Goal: Task Accomplishment & Management: Manage account settings

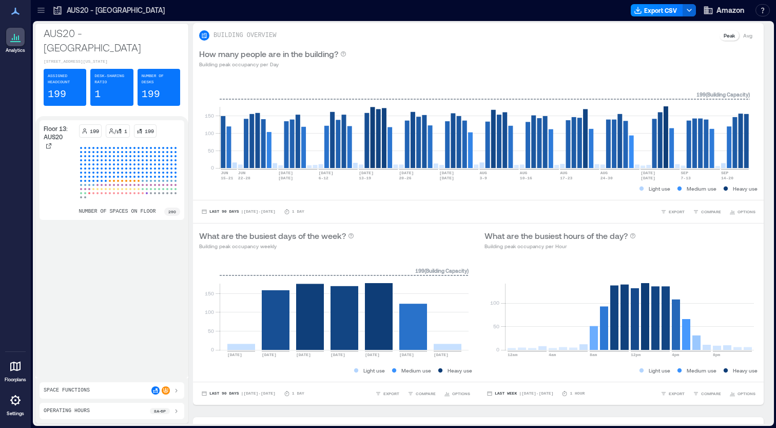
click at [18, 407] on div at bounding box center [15, 400] width 18 height 18
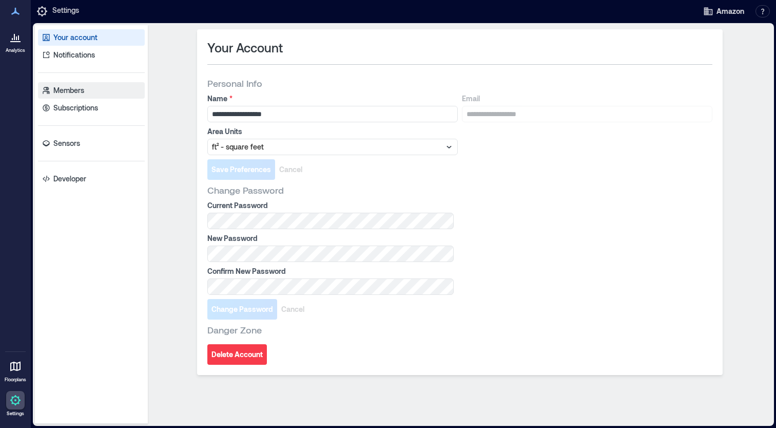
click at [85, 90] on link "Members" at bounding box center [91, 90] width 107 height 16
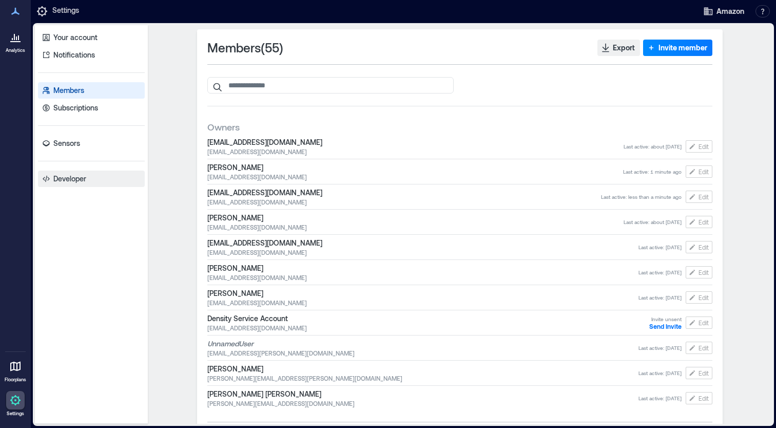
click at [100, 176] on link "Developer" at bounding box center [91, 178] width 107 height 16
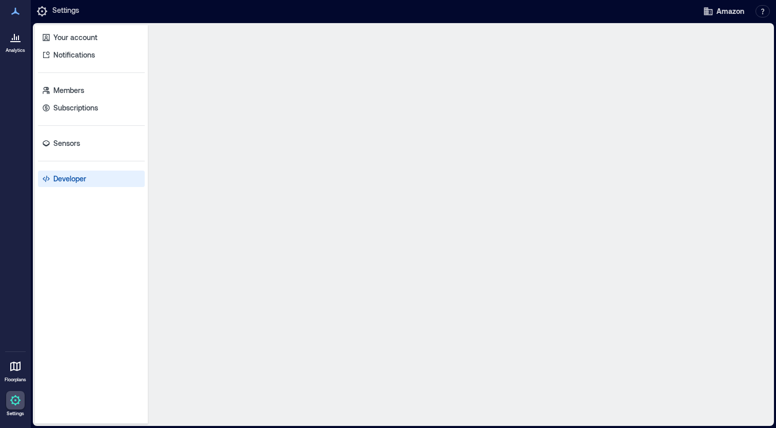
select select "*****"
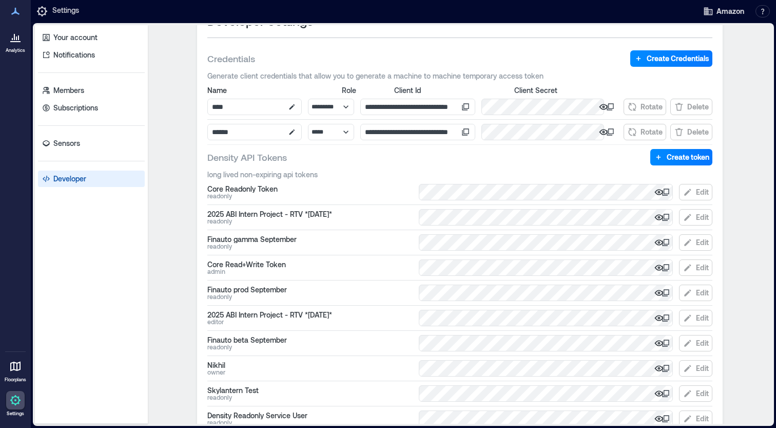
scroll to position [40, 0]
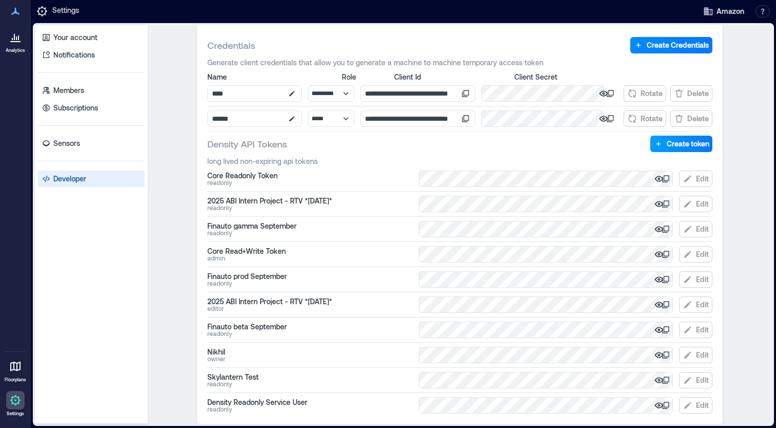
click at [682, 146] on span "Create token" at bounding box center [688, 144] width 43 height 10
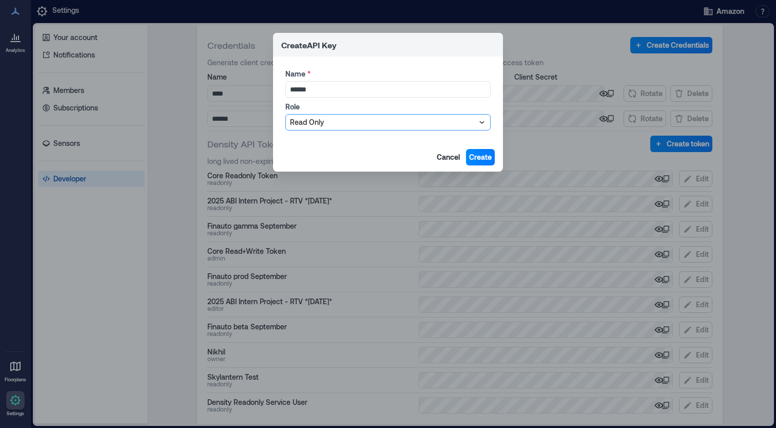
type input "******"
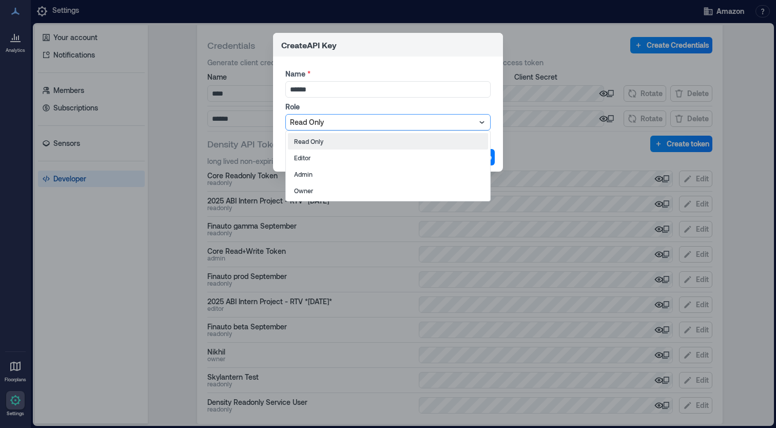
click at [472, 119] on div at bounding box center [383, 122] width 186 height 12
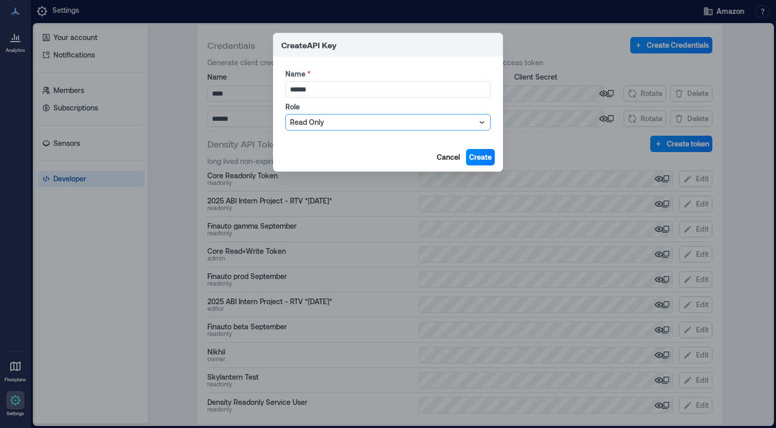
click at [472, 119] on div at bounding box center [383, 122] width 186 height 12
click at [478, 158] on span "Create" at bounding box center [480, 157] width 23 height 10
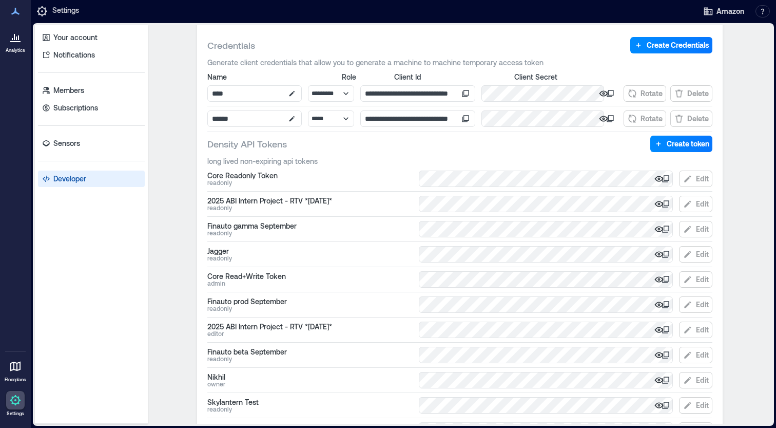
click at [664, 254] on icon at bounding box center [666, 254] width 8 height 8
click at [79, 107] on p "Subscriptions" at bounding box center [75, 108] width 45 height 10
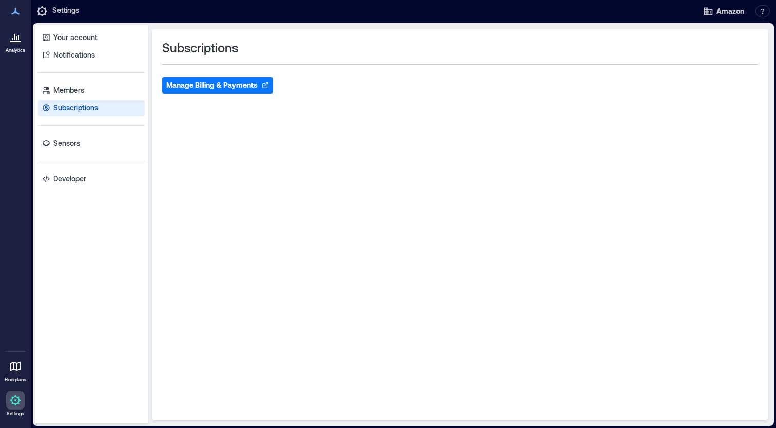
click at [228, 90] on button "Manage Billing & Payments" at bounding box center [217, 85] width 111 height 16
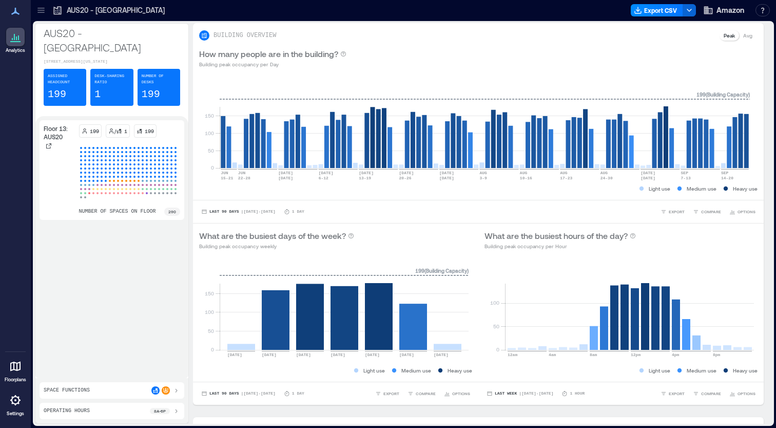
click at [14, 403] on icon at bounding box center [15, 400] width 10 height 10
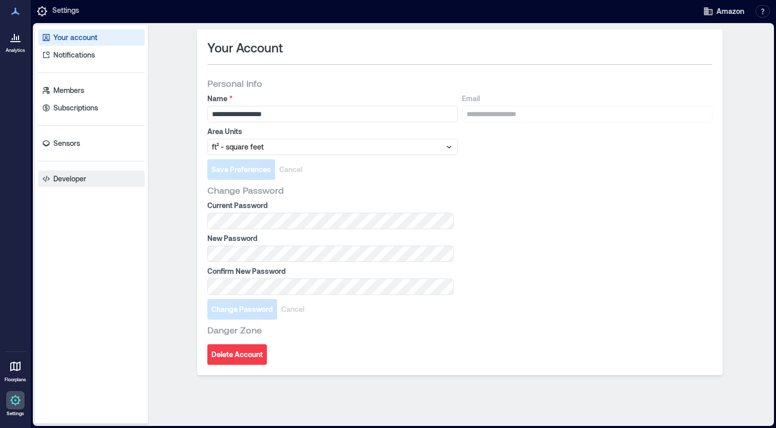
click at [63, 182] on p "Developer" at bounding box center [69, 178] width 33 height 10
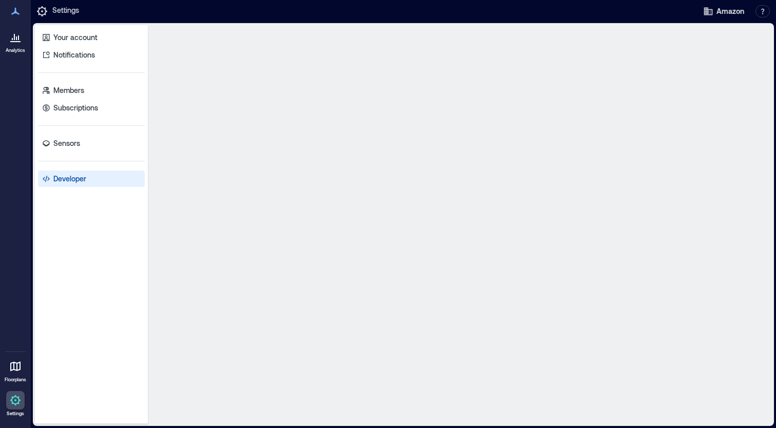
select select "*****"
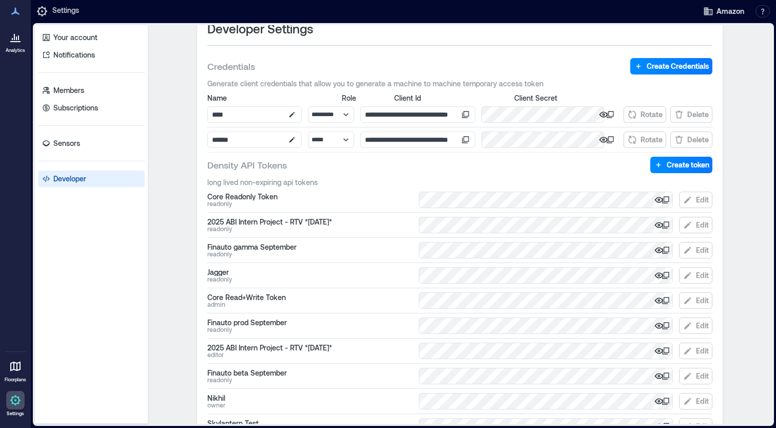
scroll to position [23, 0]
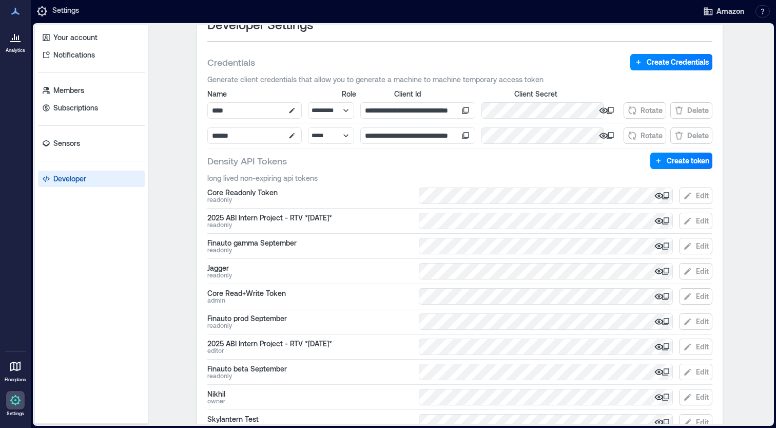
click at [665, 271] on icon at bounding box center [667, 270] width 6 height 6
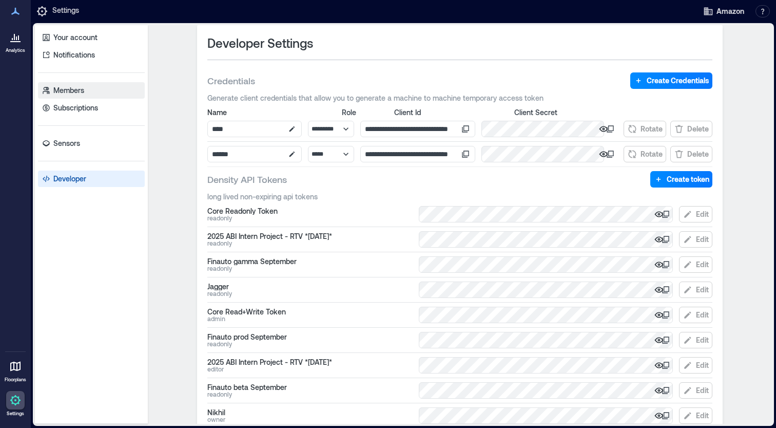
scroll to position [0, 0]
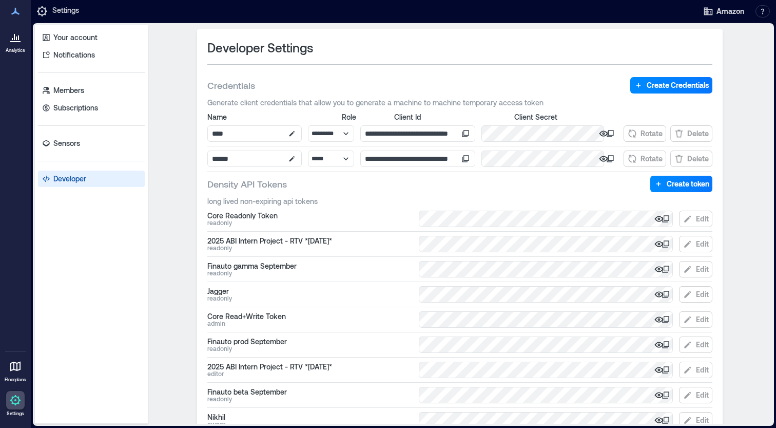
click at [14, 13] on icon at bounding box center [15, 11] width 8 height 7
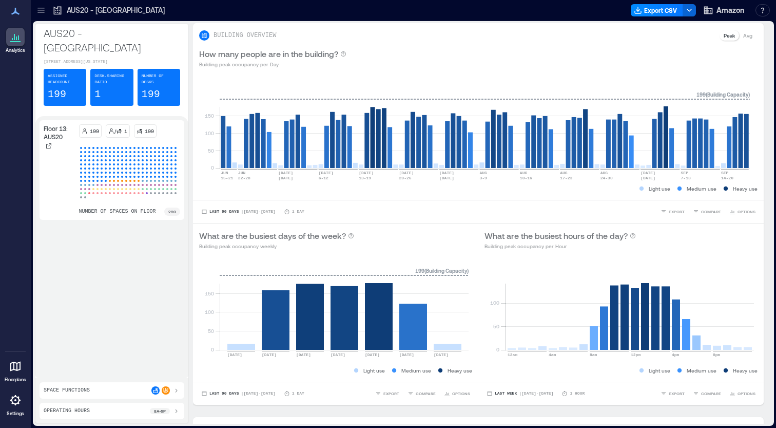
click at [170, 391] on div at bounding box center [165, 390] width 29 height 8
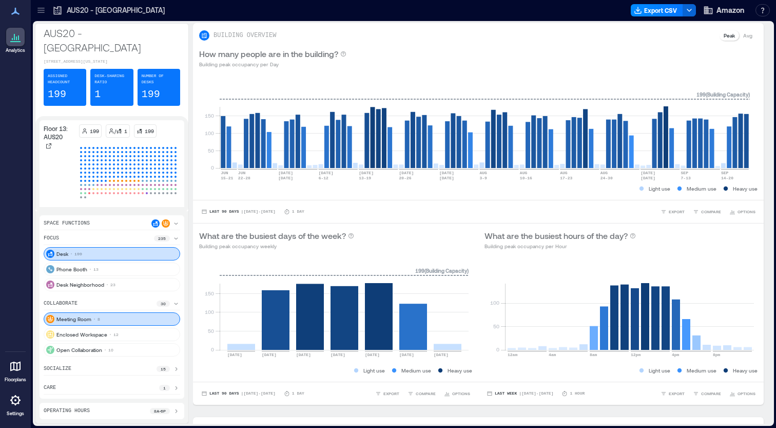
click at [170, 388] on div "1" at bounding box center [169, 387] width 21 height 8
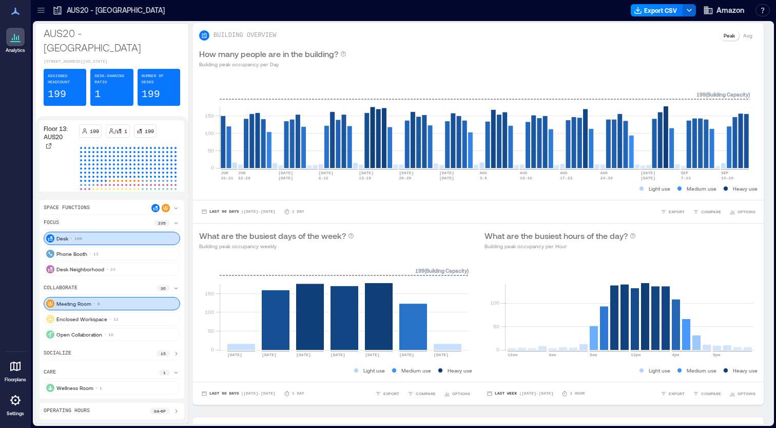
click at [41, 17] on div at bounding box center [41, 10] width 16 height 16
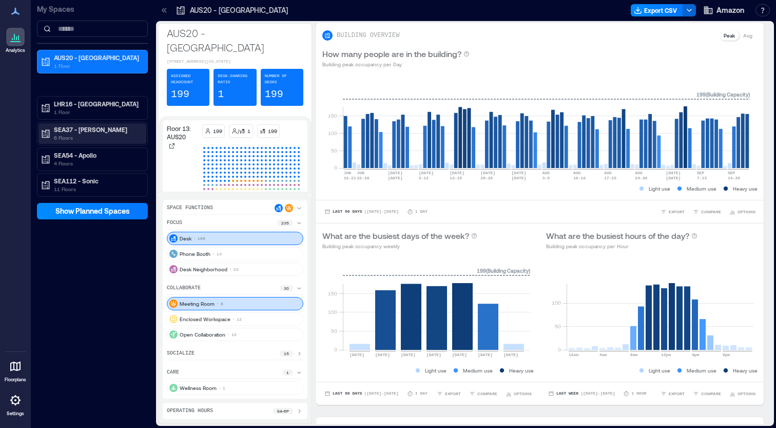
click at [133, 137] on p "6 Floors" at bounding box center [97, 137] width 86 height 8
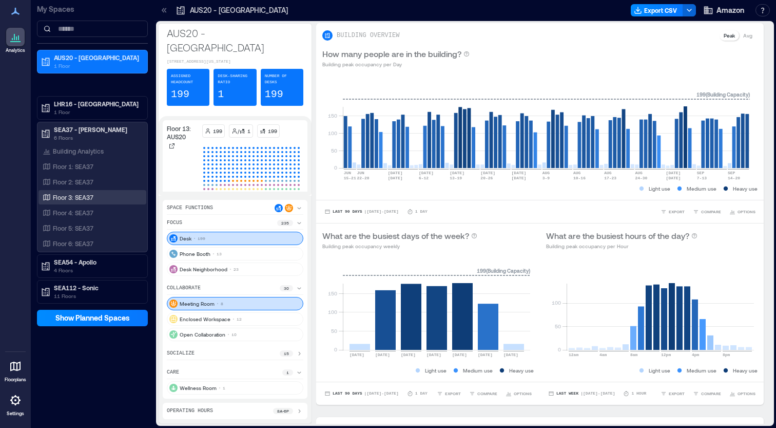
click at [126, 194] on div "Floor 3: SEA37" at bounding box center [91, 197] width 100 height 10
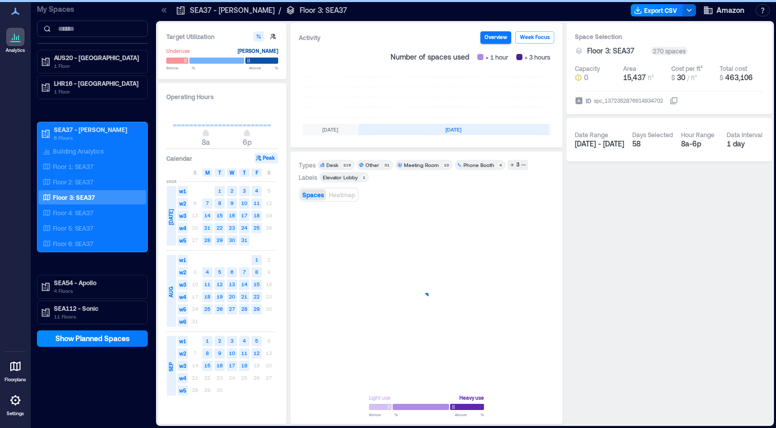
scroll to position [0, 307]
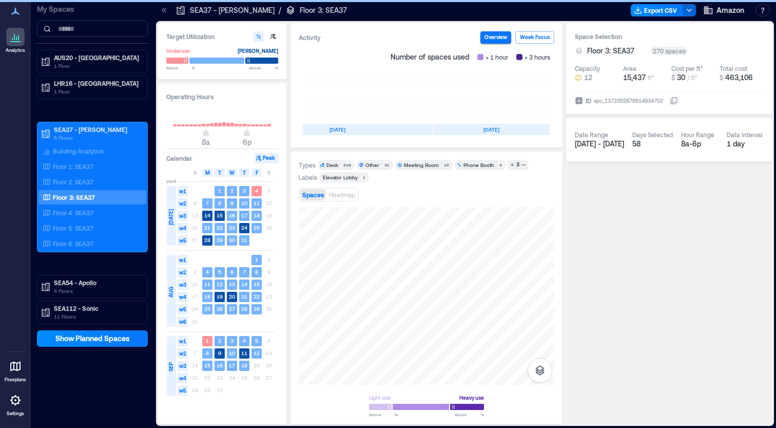
click at [495, 167] on span "Phone Booth 4" at bounding box center [480, 164] width 47 height 7
